Goal: Transaction & Acquisition: Purchase product/service

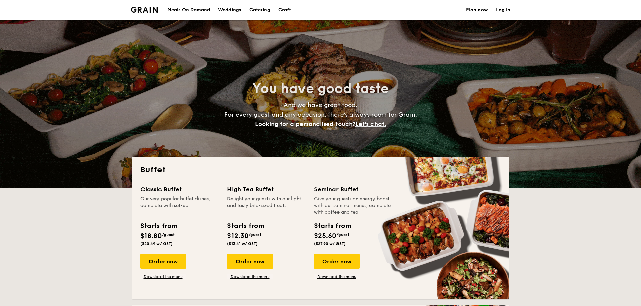
select select
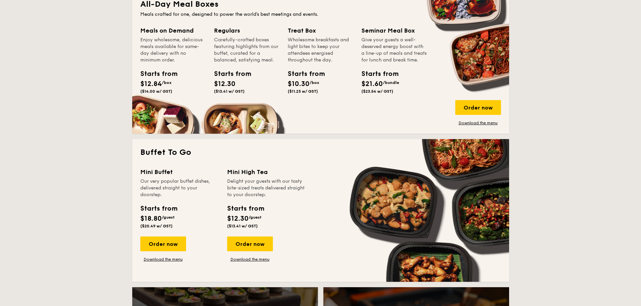
scroll to position [303, 0]
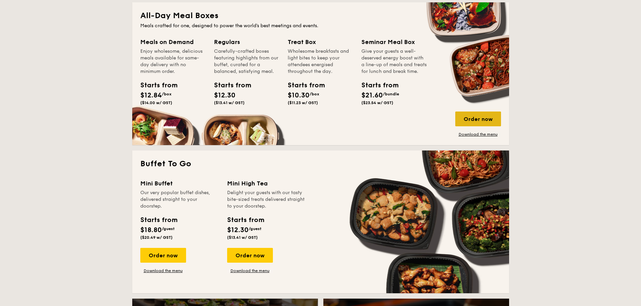
click at [481, 113] on div "Order now" at bounding box center [478, 119] width 46 height 15
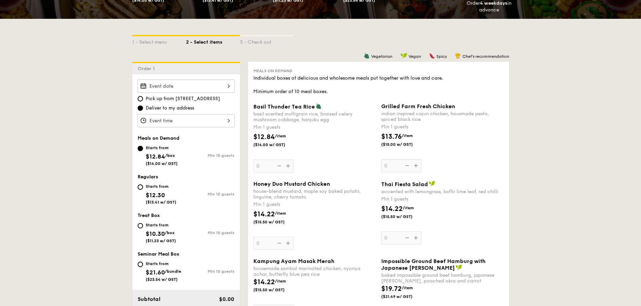
scroll to position [168, 0]
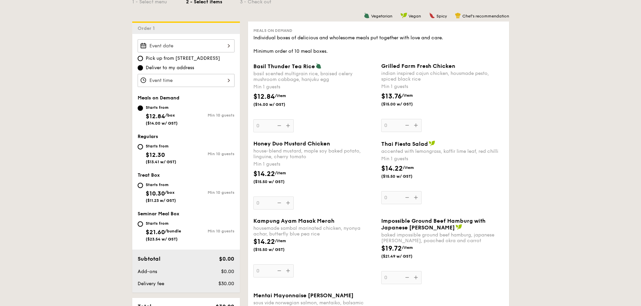
click at [143, 226] on div "Starts from $21.60 /bundle ($23.54 w/ GST)" at bounding box center [162, 231] width 48 height 22
click at [143, 226] on input "Starts from $21.60 /bundle ($23.54 w/ GST) Min 10 guests" at bounding box center [140, 224] width 5 height 5
radio input "true"
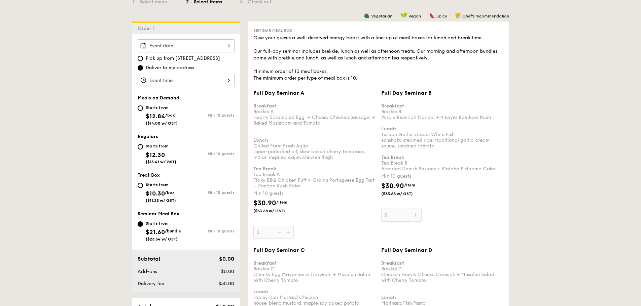
click at [145, 145] on div "Starts from $12.30 ($13.41 w/ GST)" at bounding box center [162, 153] width 48 height 22
click at [143, 145] on input "Starts from $12.30 ($13.41 w/ GST) Min 10 guests" at bounding box center [140, 146] width 5 height 5
radio input "true"
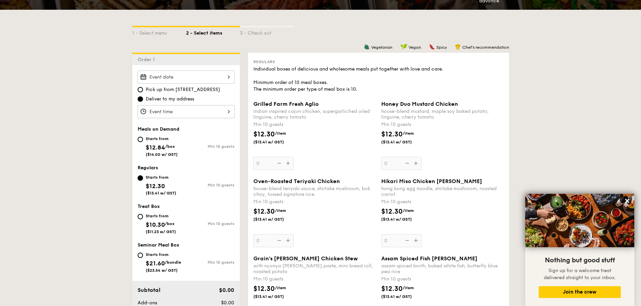
scroll to position [135, 0]
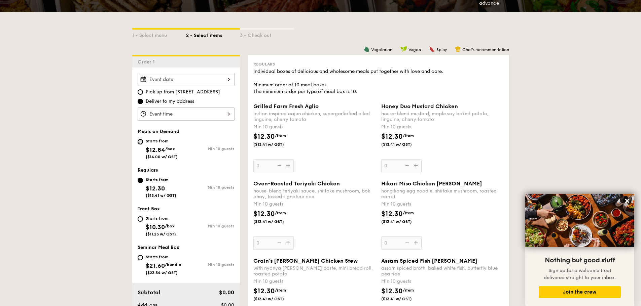
click at [139, 144] on input "Starts from $12.84 /box ($14.00 w/ GST) Min 10 guests" at bounding box center [140, 141] width 5 height 5
radio input "true"
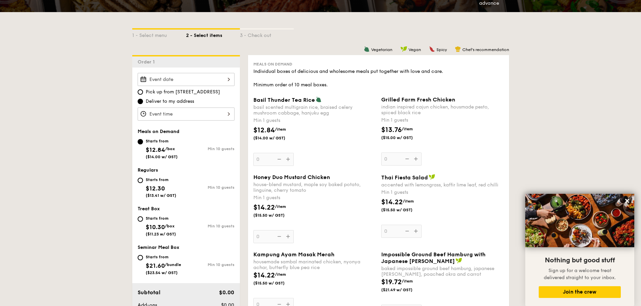
click at [194, 117] on div at bounding box center [186, 114] width 97 height 13
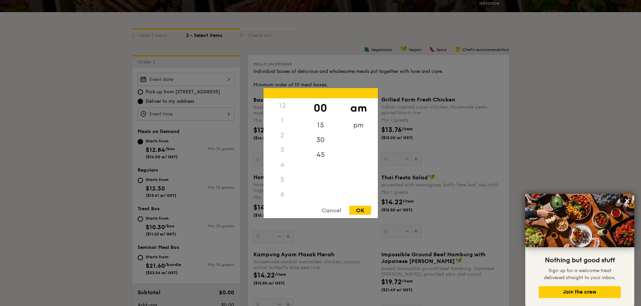
scroll to position [80, 0]
click at [194, 112] on div at bounding box center [320, 153] width 641 height 306
click at [193, 113] on div "12 1 2 3 4 5 6 7 8 9 10 11 00 15 30 45 am pm Cancel OK" at bounding box center [186, 114] width 97 height 13
click at [188, 103] on div at bounding box center [320, 153] width 641 height 306
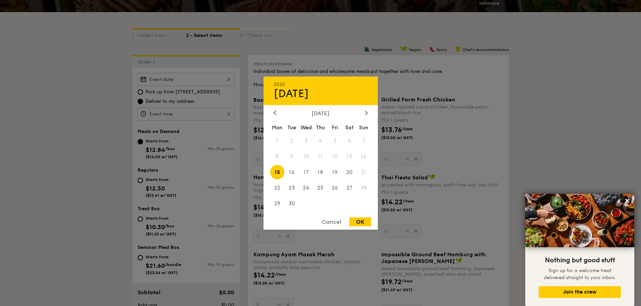
click at [180, 78] on div "2025 Sep 15 September 2025 Mon Tue Wed Thu Fri Sat Sun 1 2 3 4 5 6 7 8 9 10 11 …" at bounding box center [186, 79] width 97 height 13
click at [292, 172] on span "16" at bounding box center [291, 172] width 14 height 14
click at [229, 142] on div at bounding box center [320, 153] width 641 height 306
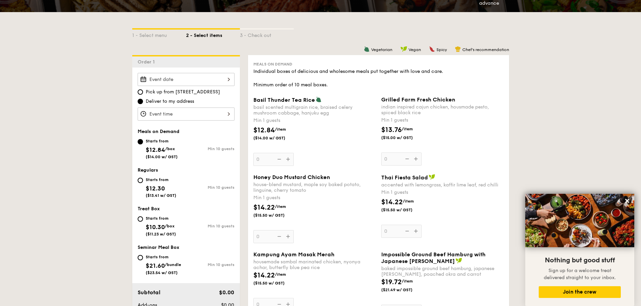
click at [182, 80] on div at bounding box center [186, 79] width 97 height 13
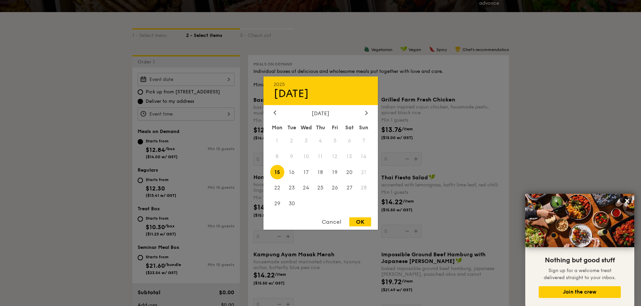
click at [368, 222] on div "OK" at bounding box center [360, 222] width 22 height 9
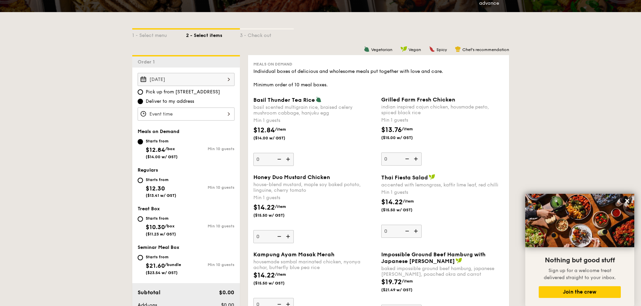
click at [188, 78] on div "Sep 15, 2025" at bounding box center [186, 79] width 97 height 13
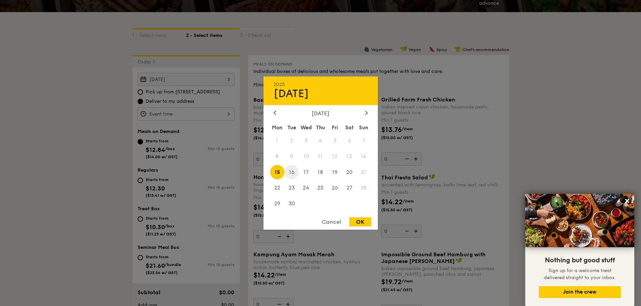
click at [290, 174] on span "16" at bounding box center [291, 172] width 14 height 14
click at [357, 222] on div "OK" at bounding box center [360, 222] width 22 height 9
type input "Sep 16, 2025"
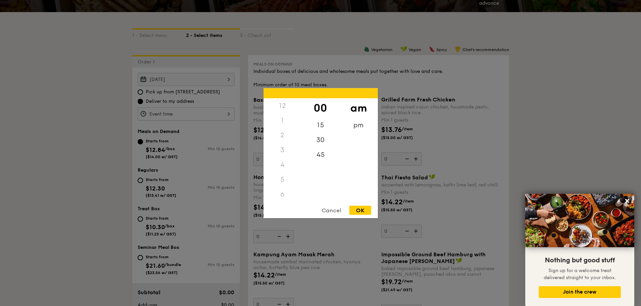
click at [180, 113] on div "12 1 2 3 4 5 6 7 8 9 10 11 00 15 30 45 am pm Cancel OK" at bounding box center [186, 114] width 97 height 13
drag, startPoint x: 280, startPoint y: 173, endPoint x: 288, endPoint y: 131, distance: 42.8
click at [288, 131] on div "12 1 2 3 4 5 6 7 8 9 10 11" at bounding box center [282, 149] width 38 height 103
click at [287, 187] on div "11" at bounding box center [282, 191] width 38 height 20
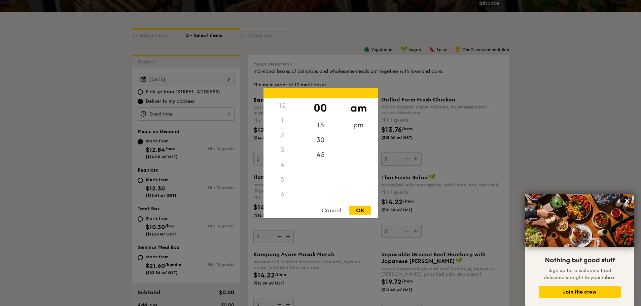
click at [281, 106] on div "12" at bounding box center [282, 105] width 38 height 15
click at [357, 129] on div "pm" at bounding box center [358, 128] width 38 height 20
click at [278, 109] on div "12" at bounding box center [282, 108] width 38 height 20
click at [363, 211] on div "OK" at bounding box center [360, 210] width 22 height 9
type input "12:00PM"
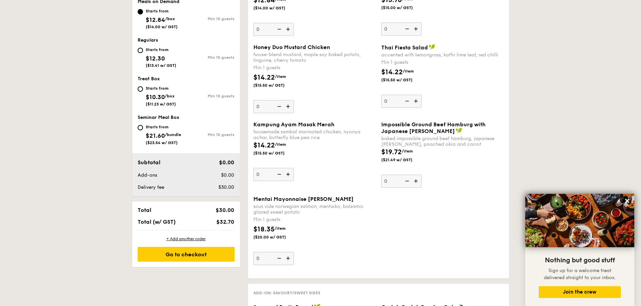
scroll to position [269, 0]
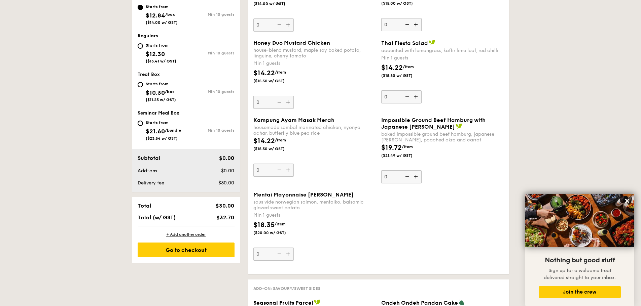
click at [417, 176] on img at bounding box center [416, 177] width 10 height 13
click at [417, 176] on input "0" at bounding box center [401, 177] width 40 height 13
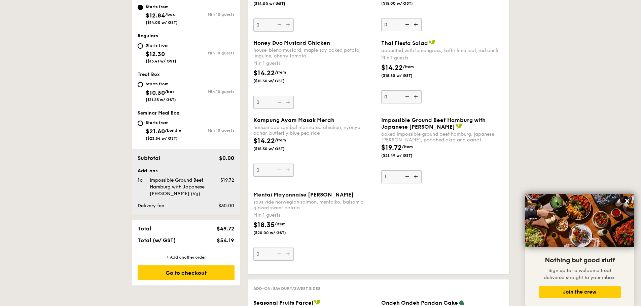
type input "5"
type input "15"
click at [504, 120] on div "Impossible Ground Beef Hamburg with Japanese Curry baked impossible ground beef…" at bounding box center [442, 150] width 128 height 67
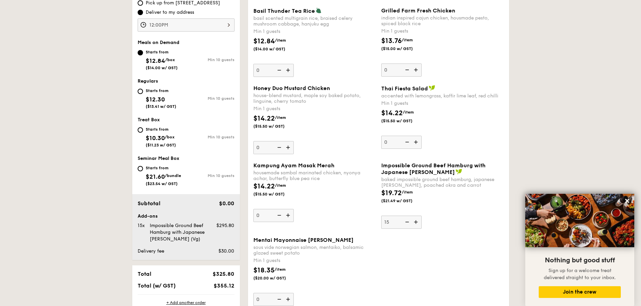
scroll to position [236, 0]
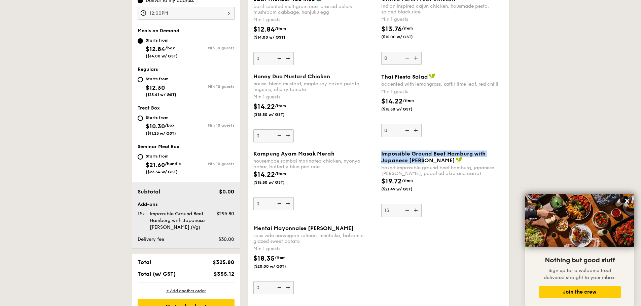
drag, startPoint x: 380, startPoint y: 154, endPoint x: 425, endPoint y: 162, distance: 45.5
click at [425, 162] on div "Impossible Ground Beef Hamburg with Japanese Curry baked impossible ground beef…" at bounding box center [442, 184] width 128 height 67
copy span "Impossible Ground Beef Hamburg with Japanese Curry"
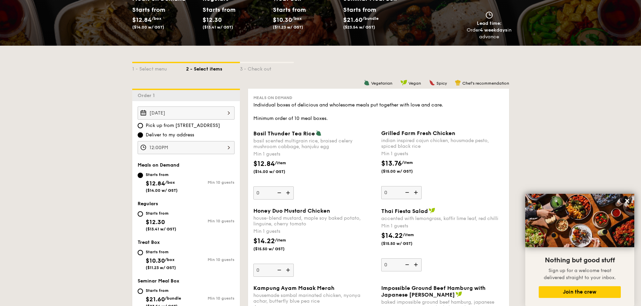
scroll to position [0, 0]
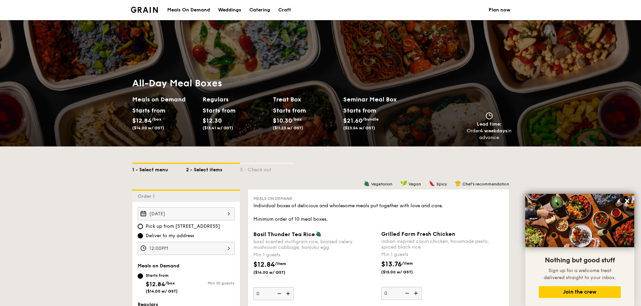
click at [166, 170] on div "1 - Select menu" at bounding box center [159, 168] width 54 height 9
select select
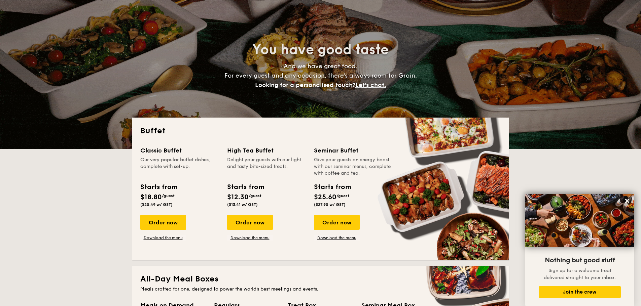
scroll to position [101, 0]
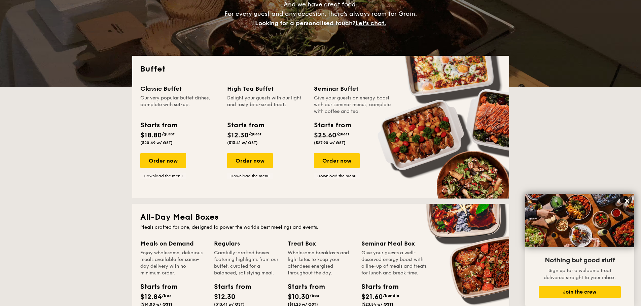
drag, startPoint x: 84, startPoint y: 214, endPoint x: 98, endPoint y: 214, distance: 13.8
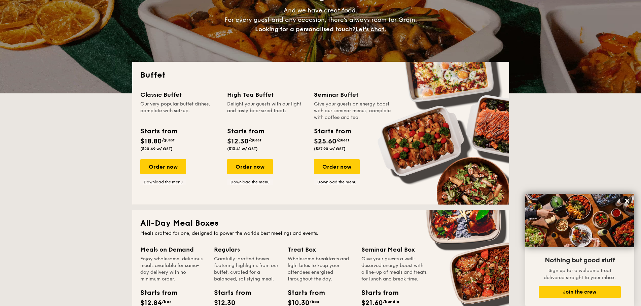
scroll to position [0, 0]
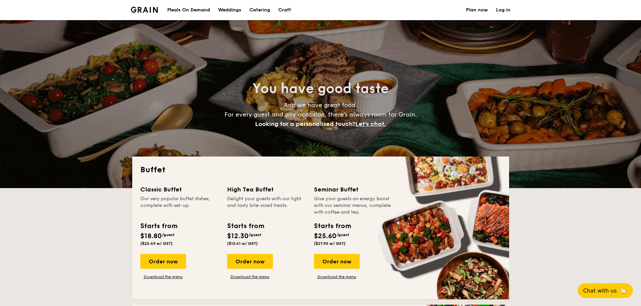
select select
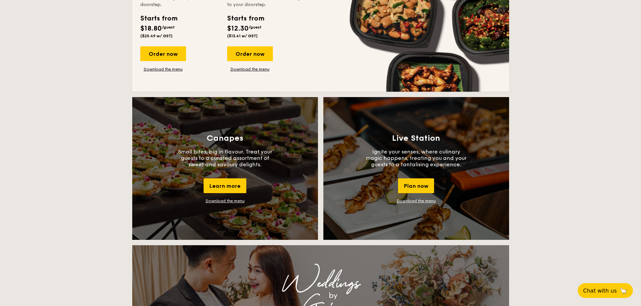
scroll to position [572, 0]
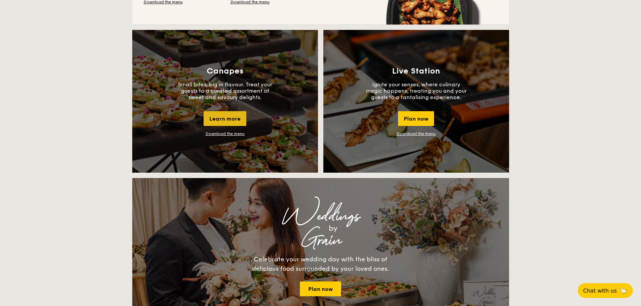
click at [222, 123] on div "Learn more" at bounding box center [225, 118] width 43 height 15
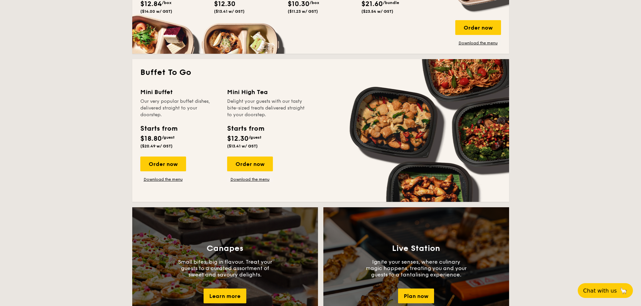
scroll to position [370, 0]
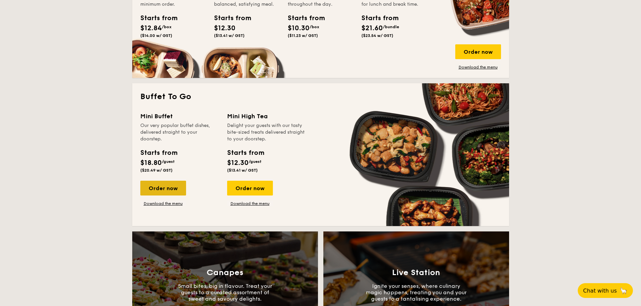
click at [169, 191] on div "Order now" at bounding box center [163, 188] width 46 height 15
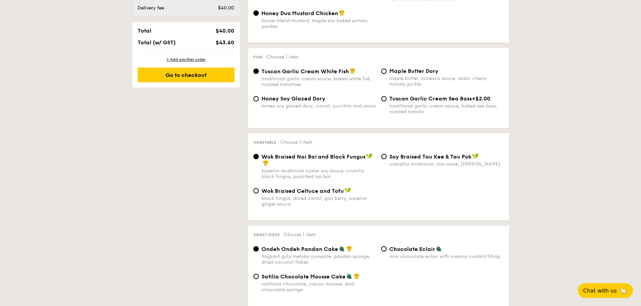
scroll to position [437, 0]
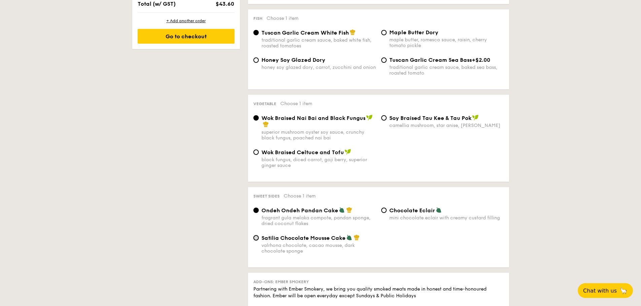
click at [258, 239] on input "Satilia Chocolate Mousse Cake valrhona chocolate, cacao mousse, dark chocolate …" at bounding box center [255, 238] width 5 height 5
radio input "true"
click at [295, 213] on span "Ondeh Ondeh Pandan Cake" at bounding box center [299, 211] width 77 height 6
click at [259, 213] on input "Ondeh Ondeh Pandan Cake fragrant gula melaka compote, pandan sponge, dried coco…" at bounding box center [255, 210] width 5 height 5
radio input "true"
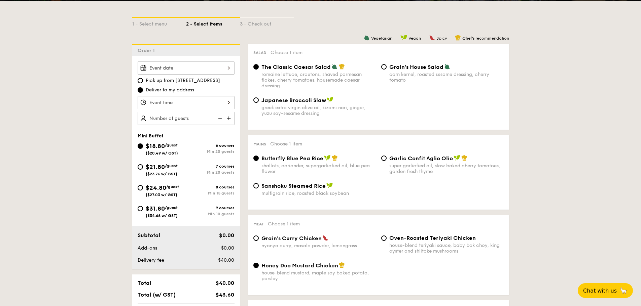
scroll to position [135, 0]
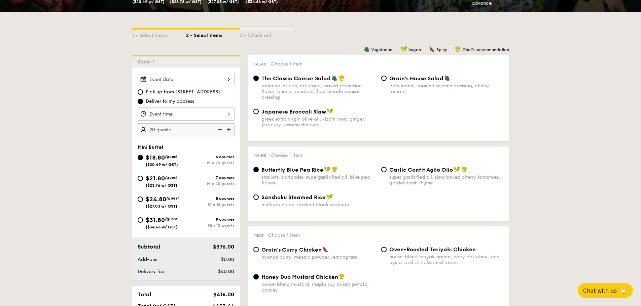
click at [170, 107] on div "Pick up from 5 Burn Road #05-01 Deliver to my address 20 guests" at bounding box center [186, 105] width 97 height 64
click at [219, 133] on img at bounding box center [219, 129] width 10 height 13
click at [219, 132] on img at bounding box center [219, 129] width 10 height 13
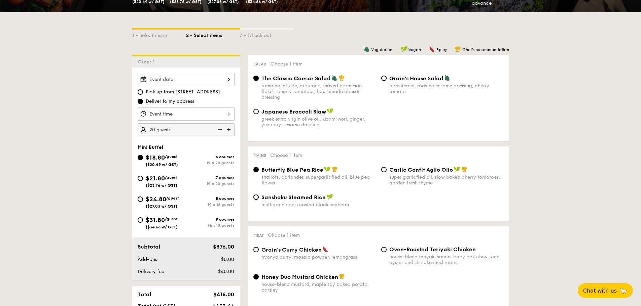
click at [219, 131] on img at bounding box center [219, 129] width 10 height 13
click at [219, 130] on img at bounding box center [219, 129] width 10 height 13
drag, startPoint x: 219, startPoint y: 130, endPoint x: 174, endPoint y: 125, distance: 45.7
click at [219, 130] on img at bounding box center [219, 129] width 10 height 13
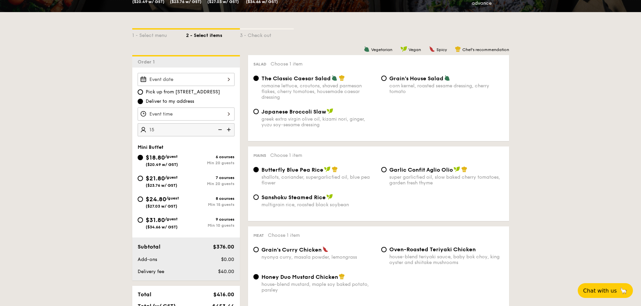
type input "20"
